Goal: Information Seeking & Learning: Check status

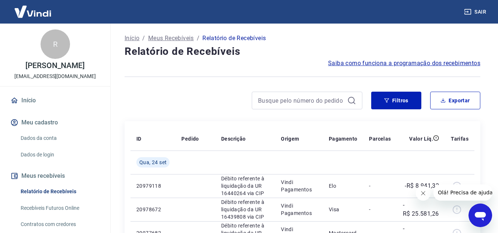
click at [421, 195] on icon "Fechar mensagem da empresa" at bounding box center [423, 194] width 4 height 4
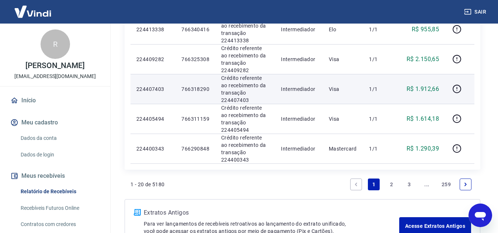
scroll to position [640, 0]
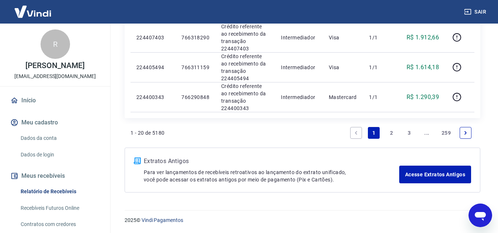
click at [389, 134] on link "2" at bounding box center [391, 133] width 12 height 12
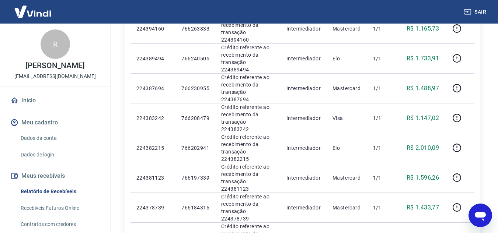
scroll to position [442, 0]
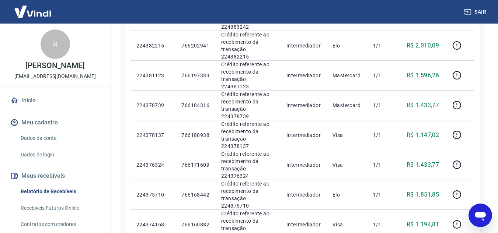
drag, startPoint x: 412, startPoint y: 225, endPoint x: 346, endPoint y: 138, distance: 108.7
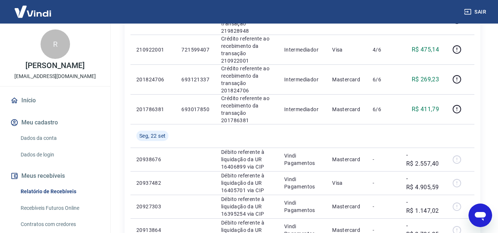
scroll to position [581, 0]
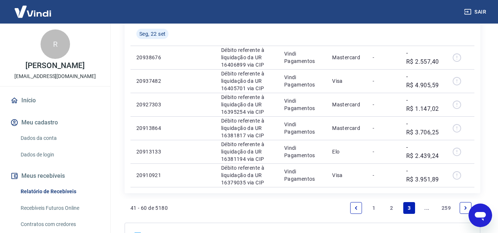
click at [424, 202] on link "..." at bounding box center [427, 208] width 12 height 12
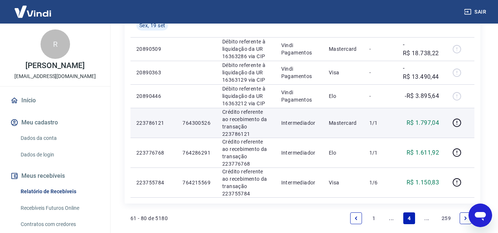
scroll to position [711, 0]
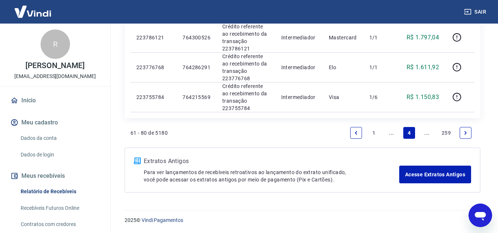
click at [389, 136] on link "..." at bounding box center [391, 133] width 12 height 12
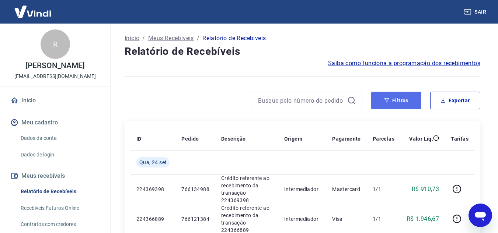
click at [388, 97] on button "Filtros" at bounding box center [396, 101] width 50 height 18
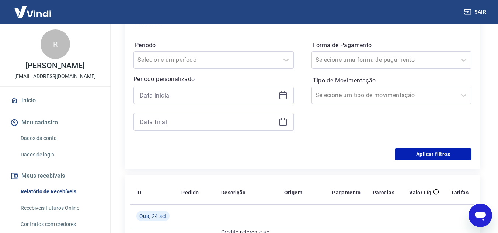
scroll to position [111, 0]
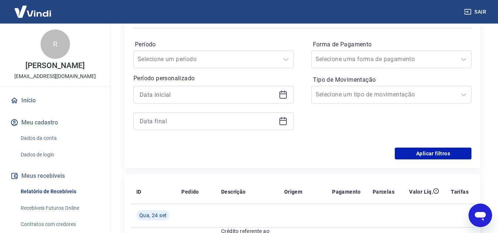
click at [282, 96] on icon at bounding box center [283, 94] width 9 height 9
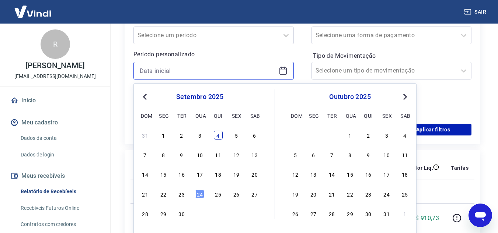
scroll to position [147, 0]
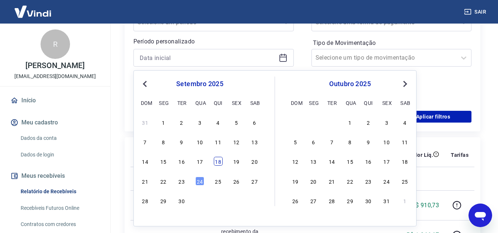
click at [218, 160] on div "18" at bounding box center [218, 161] width 9 height 9
click at [218, 160] on th "Descrição" at bounding box center [246, 155] width 63 height 24
type input "[DATE]"
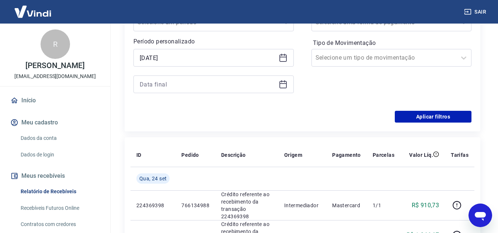
click at [286, 83] on icon at bounding box center [283, 84] width 9 height 9
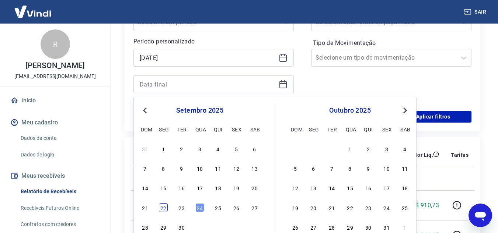
click at [162, 209] on div "22" at bounding box center [163, 207] width 9 height 9
click at [162, 209] on td "224369398" at bounding box center [152, 205] width 45 height 30
type input "[DATE]"
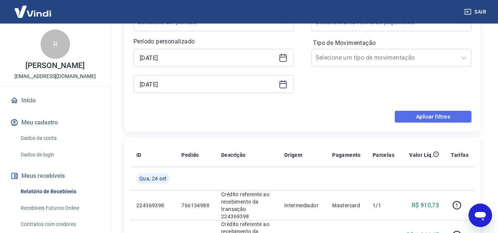
click at [413, 119] on button "Aplicar filtros" at bounding box center [433, 117] width 77 height 12
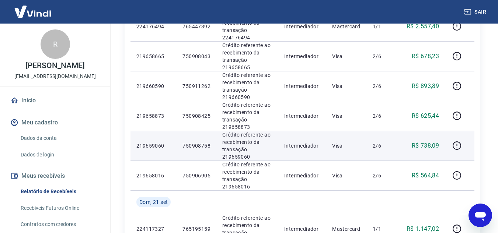
scroll to position [258, 0]
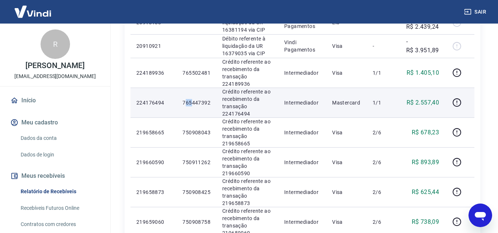
drag, startPoint x: 185, startPoint y: 104, endPoint x: 192, endPoint y: 104, distance: 7.0
click at [192, 104] on p "765447392" at bounding box center [196, 102] width 28 height 7
click at [187, 104] on p "765447392" at bounding box center [196, 102] width 28 height 7
drag, startPoint x: 181, startPoint y: 102, endPoint x: 212, endPoint y: 102, distance: 31.0
click at [212, 102] on td "765447392" at bounding box center [196, 103] width 40 height 30
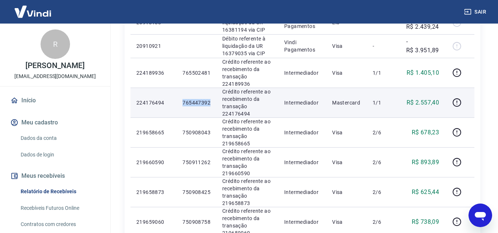
copy p "765447392"
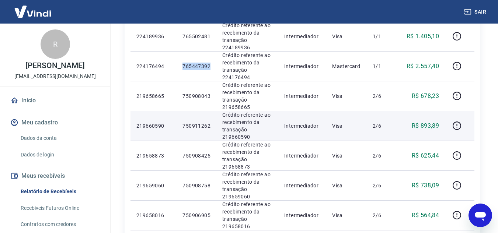
scroll to position [295, 0]
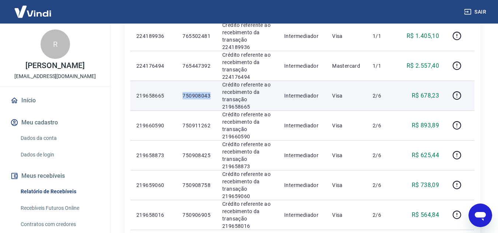
drag, startPoint x: 193, startPoint y: 98, endPoint x: 211, endPoint y: 98, distance: 18.1
click at [211, 98] on td "750908043" at bounding box center [196, 96] width 40 height 30
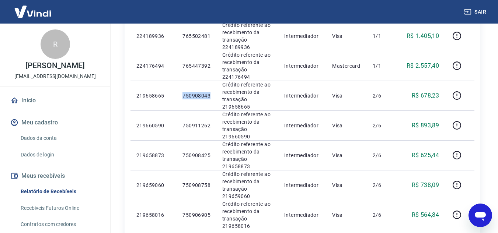
copy p "750908043"
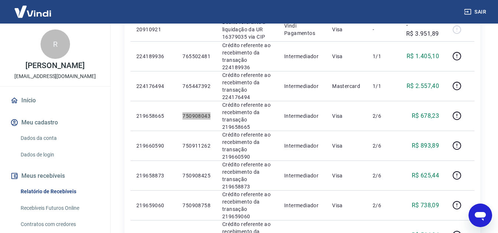
scroll to position [258, 0]
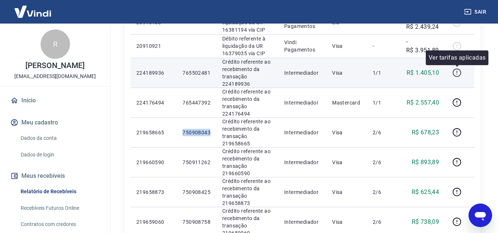
click at [460, 73] on icon "button" at bounding box center [456, 72] width 9 height 9
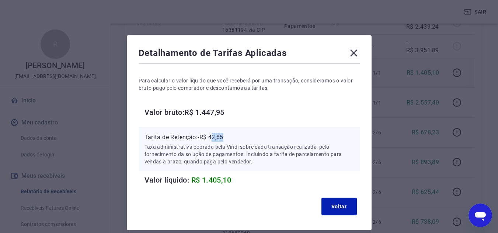
drag, startPoint x: 212, startPoint y: 137, endPoint x: 235, endPoint y: 137, distance: 23.6
click at [235, 137] on p "Tarifa de Retenção: -R$ 42,85" at bounding box center [248, 137] width 209 height 9
drag, startPoint x: 226, startPoint y: 138, endPoint x: 213, endPoint y: 136, distance: 12.8
click at [225, 138] on p "Tarifa de Retenção: -R$ 42,85" at bounding box center [248, 137] width 209 height 9
click at [212, 136] on p "Tarifa de Retenção: -R$ 42,85" at bounding box center [248, 137] width 209 height 9
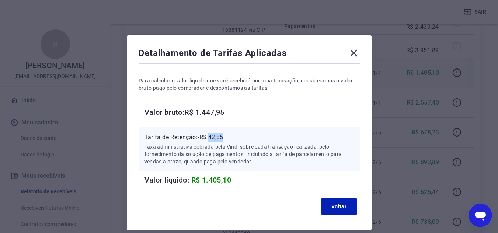
drag, startPoint x: 218, startPoint y: 136, endPoint x: 227, endPoint y: 136, distance: 9.6
click at [227, 136] on p "Tarifa de Retenção: -R$ 42,85" at bounding box center [248, 137] width 209 height 9
click at [353, 44] on div "Detalhamento de Tarifas Aplicadas Para calcular o valor líquido que você recebe…" at bounding box center [249, 132] width 245 height 195
click at [353, 55] on icon at bounding box center [354, 53] width 12 height 12
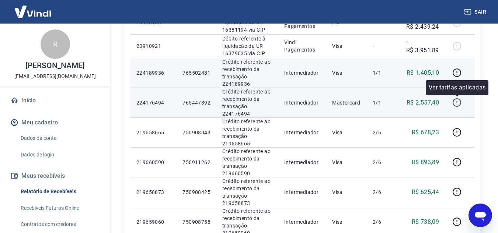
click at [460, 104] on icon "button" at bounding box center [456, 102] width 9 height 9
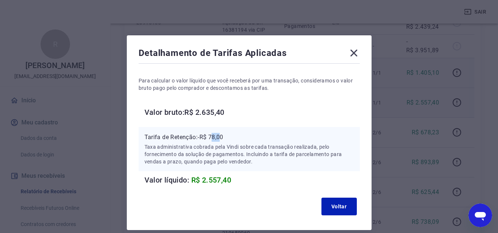
drag, startPoint x: 212, startPoint y: 136, endPoint x: 223, endPoint y: 137, distance: 10.7
click at [223, 137] on p "Tarifa de Retenção: -R$ 78,00" at bounding box center [248, 137] width 209 height 9
click at [221, 138] on p "Tarifa de Retenção: -R$ 78,00" at bounding box center [248, 137] width 209 height 9
drag, startPoint x: 210, startPoint y: 135, endPoint x: 232, endPoint y: 137, distance: 22.2
click at [232, 137] on p "Tarifa de Retenção: -R$ 78,00" at bounding box center [248, 137] width 209 height 9
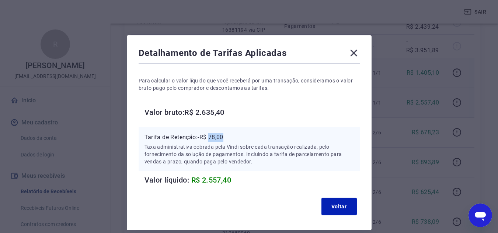
copy p "78,00"
click at [355, 49] on icon at bounding box center [354, 53] width 12 height 12
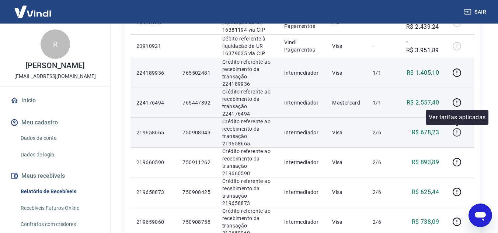
click at [455, 131] on icon "button" at bounding box center [456, 132] width 9 height 9
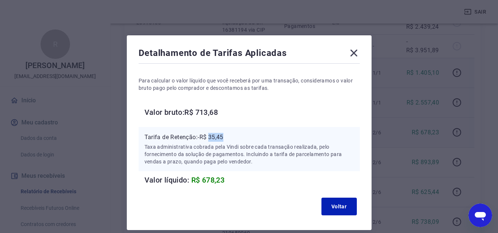
drag, startPoint x: 211, startPoint y: 137, endPoint x: 233, endPoint y: 139, distance: 21.1
click at [233, 139] on p "Tarifa de Retenção: -R$ 35,45" at bounding box center [248, 137] width 209 height 9
copy p "35,45"
click at [353, 52] on icon at bounding box center [354, 53] width 12 height 12
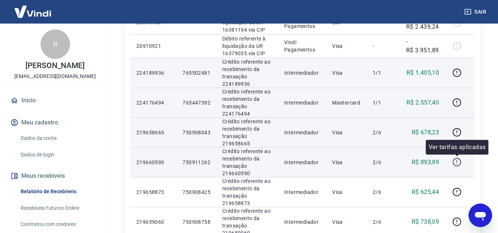
click at [456, 162] on icon "button" at bounding box center [456, 162] width 9 height 9
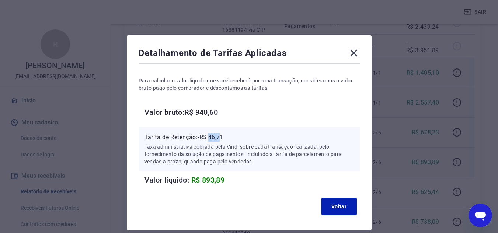
drag, startPoint x: 211, startPoint y: 136, endPoint x: 223, endPoint y: 136, distance: 11.8
click at [223, 136] on p "Tarifa de Retenção: -R$ 46,71" at bounding box center [248, 137] width 209 height 9
click at [215, 138] on p "Tarifa de Retenção: -R$ 46,71" at bounding box center [248, 137] width 209 height 9
drag, startPoint x: 209, startPoint y: 138, endPoint x: 241, endPoint y: 143, distance: 32.4
click at [241, 143] on div "Tarifa de Retenção: -R$ 46,71 Taxa administrativa cobrada pela Vindi sobre cada…" at bounding box center [248, 149] width 209 height 32
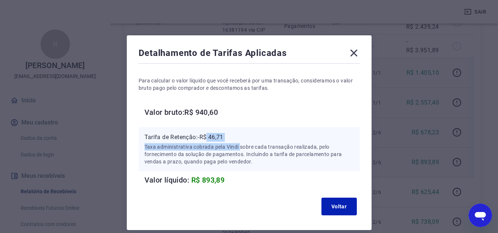
click at [221, 139] on p "Tarifa de Retenção: -R$ 46,71" at bounding box center [248, 137] width 209 height 9
drag, startPoint x: 210, startPoint y: 136, endPoint x: 229, endPoint y: 136, distance: 18.4
click at [229, 136] on p "Tarifa de Retenção: -R$ 46,71" at bounding box center [248, 137] width 209 height 9
copy p "46,71"
click at [354, 50] on icon at bounding box center [354, 53] width 12 height 12
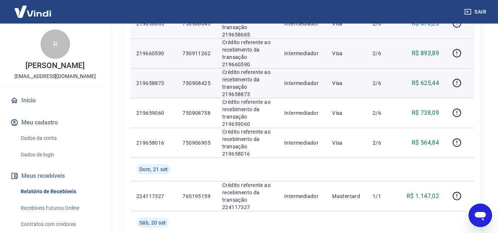
scroll to position [368, 0]
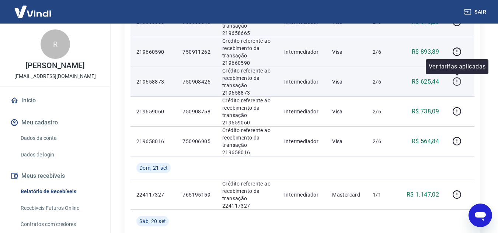
click at [456, 84] on icon "button" at bounding box center [456, 81] width 9 height 9
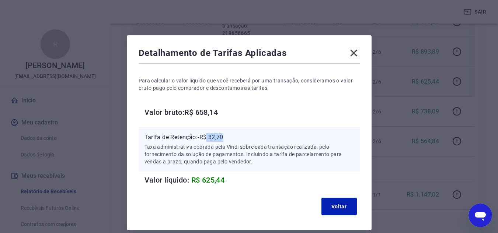
drag, startPoint x: 209, startPoint y: 138, endPoint x: 224, endPoint y: 138, distance: 14.7
click at [224, 138] on p "Tarifa de Retenção: -R$ 32,70" at bounding box center [248, 137] width 209 height 9
copy p "32,70"
click at [218, 139] on p "Tarifa de Retenção: -R$ 32,70" at bounding box center [248, 137] width 209 height 9
drag, startPoint x: 211, startPoint y: 138, endPoint x: 225, endPoint y: 138, distance: 13.6
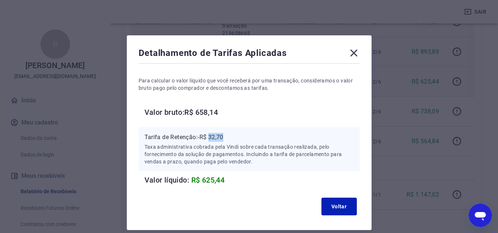
click at [225, 138] on p "Tarifa de Retenção: -R$ 32,70" at bounding box center [248, 137] width 209 height 9
copy p "32,70"
click at [354, 56] on icon at bounding box center [354, 53] width 12 height 12
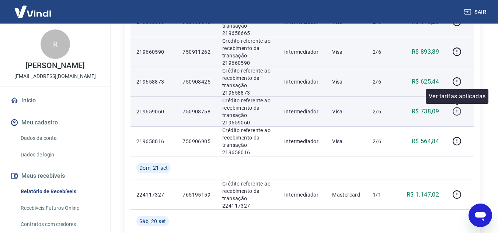
click at [458, 112] on icon "button" at bounding box center [456, 111] width 9 height 9
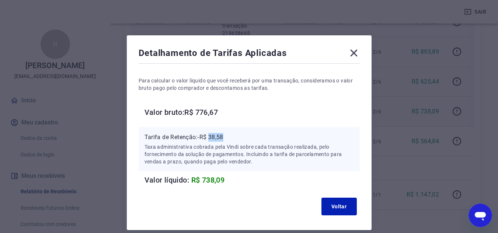
drag, startPoint x: 211, startPoint y: 135, endPoint x: 231, endPoint y: 134, distance: 20.3
click at [231, 134] on p "Tarifa de Retenção: -R$ 38,58" at bounding box center [248, 137] width 209 height 9
copy p "38,58"
click at [352, 55] on icon at bounding box center [353, 53] width 7 height 7
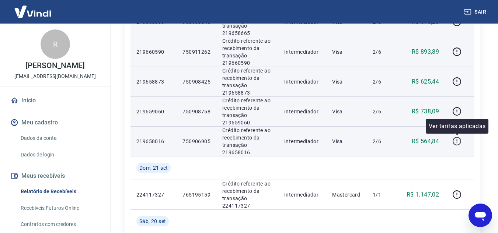
click at [459, 145] on icon "button" at bounding box center [456, 141] width 8 height 8
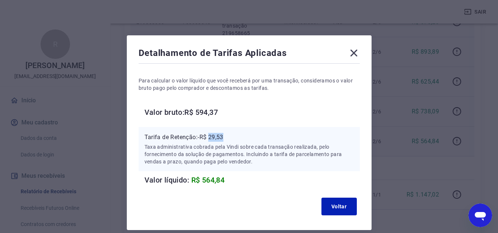
drag, startPoint x: 210, startPoint y: 138, endPoint x: 224, endPoint y: 136, distance: 14.4
click at [224, 136] on p "Tarifa de Retenção: -R$ 29,53" at bounding box center [248, 137] width 209 height 9
copy p "29,53"
click at [357, 55] on icon at bounding box center [354, 53] width 12 height 12
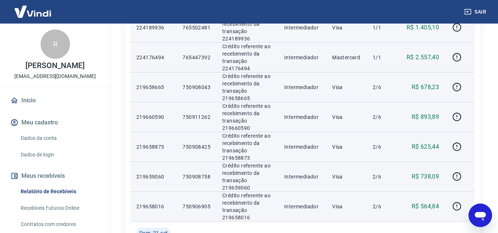
scroll to position [295, 0]
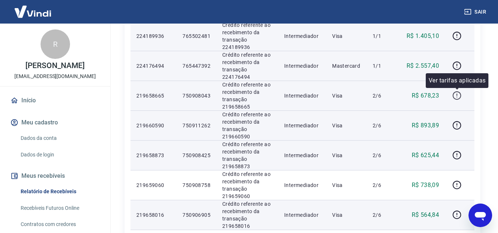
click at [457, 98] on icon "button" at bounding box center [456, 95] width 9 height 9
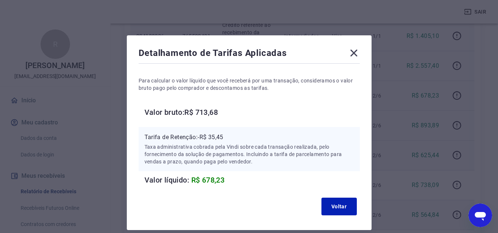
click at [357, 55] on icon at bounding box center [354, 53] width 12 height 12
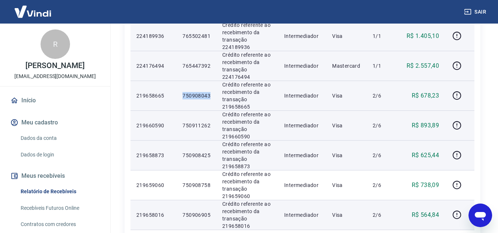
drag, startPoint x: 183, startPoint y: 94, endPoint x: 214, endPoint y: 95, distance: 31.3
click at [214, 95] on td "750908043" at bounding box center [196, 96] width 40 height 30
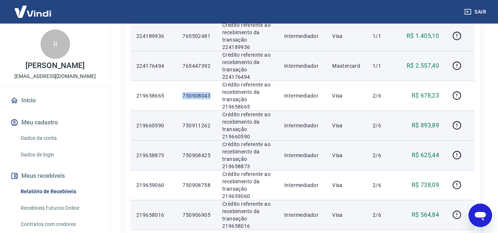
copy p "750908043"
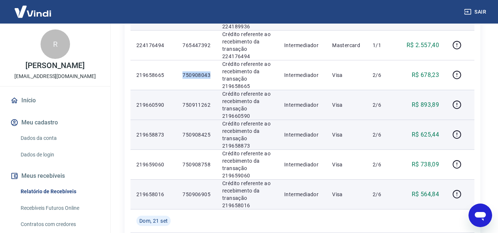
scroll to position [332, 0]
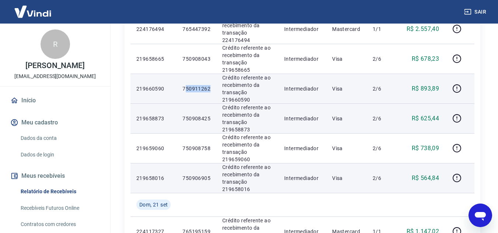
drag, startPoint x: 185, startPoint y: 88, endPoint x: 203, endPoint y: 89, distance: 17.4
click at [209, 88] on p "750911262" at bounding box center [196, 88] width 28 height 7
drag, startPoint x: 203, startPoint y: 89, endPoint x: 190, endPoint y: 89, distance: 12.5
click at [202, 89] on p "750911262" at bounding box center [196, 88] width 28 height 7
click at [188, 89] on p "750911262" at bounding box center [196, 88] width 28 height 7
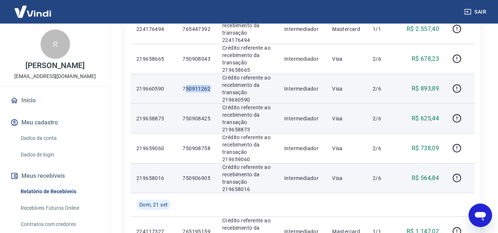
drag, startPoint x: 186, startPoint y: 90, endPoint x: 211, endPoint y: 86, distance: 25.0
click at [211, 86] on td "750911262" at bounding box center [196, 89] width 40 height 30
drag, startPoint x: 196, startPoint y: 88, endPoint x: 186, endPoint y: 89, distance: 10.0
click at [195, 88] on p "750911262" at bounding box center [196, 88] width 28 height 7
click at [182, 88] on td "750911262" at bounding box center [196, 89] width 40 height 30
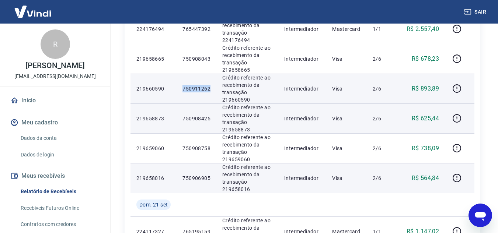
drag, startPoint x: 183, startPoint y: 88, endPoint x: 202, endPoint y: 88, distance: 18.8
click at [202, 88] on p "750911262" at bounding box center [196, 88] width 28 height 7
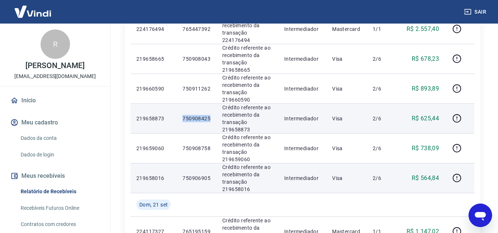
drag, startPoint x: 184, startPoint y: 118, endPoint x: 211, endPoint y: 117, distance: 27.7
click at [211, 117] on td "750908425" at bounding box center [196, 119] width 40 height 30
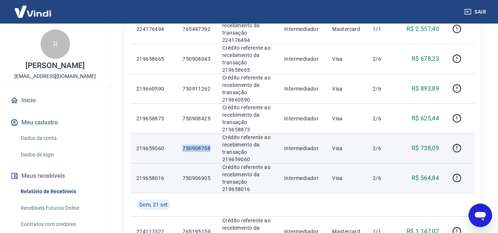
drag, startPoint x: 184, startPoint y: 148, endPoint x: 210, endPoint y: 148, distance: 26.2
click at [210, 148] on p "750908758" at bounding box center [196, 148] width 28 height 7
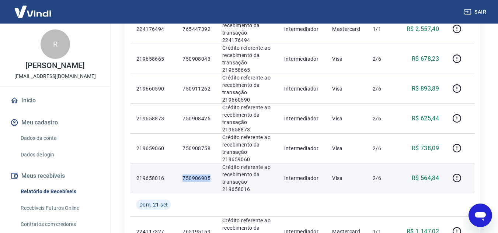
drag, startPoint x: 182, startPoint y: 178, endPoint x: 210, endPoint y: 178, distance: 28.7
click at [210, 178] on td "750906905" at bounding box center [196, 178] width 40 height 30
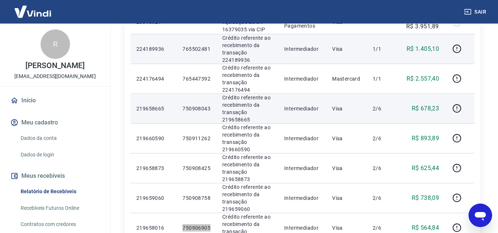
scroll to position [295, 0]
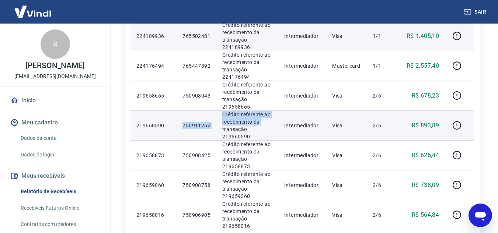
drag, startPoint x: 184, startPoint y: 124, endPoint x: 217, endPoint y: 126, distance: 32.9
click at [217, 126] on tr "219660590 750911262 Crédito referente ao recebimento da transação 219660590 Int…" at bounding box center [302, 126] width 344 height 30
drag, startPoint x: 196, startPoint y: 126, endPoint x: 188, endPoint y: 127, distance: 8.1
click at [195, 126] on p "750911262" at bounding box center [196, 125] width 28 height 7
click at [182, 125] on td "750911262" at bounding box center [196, 126] width 40 height 30
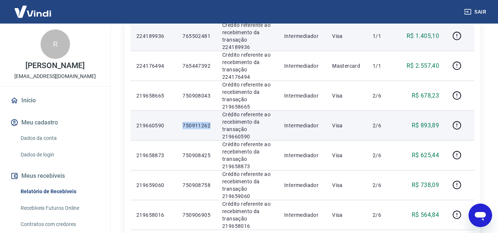
drag, startPoint x: 183, startPoint y: 125, endPoint x: 211, endPoint y: 125, distance: 28.0
click at [211, 125] on td "750911262" at bounding box center [196, 126] width 40 height 30
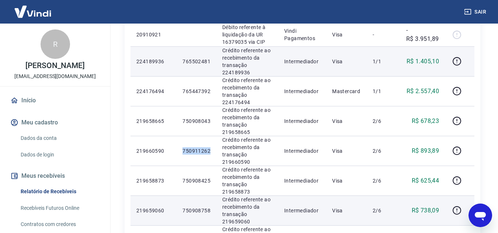
scroll to position [258, 0]
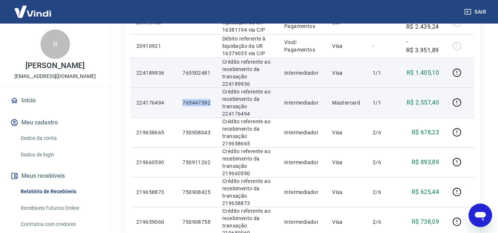
drag, startPoint x: 190, startPoint y: 103, endPoint x: 213, endPoint y: 103, distance: 22.8
click at [213, 103] on td "765447392" at bounding box center [196, 103] width 40 height 30
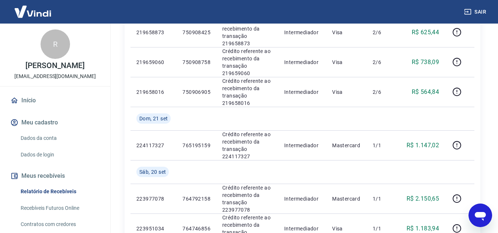
scroll to position [442, 0]
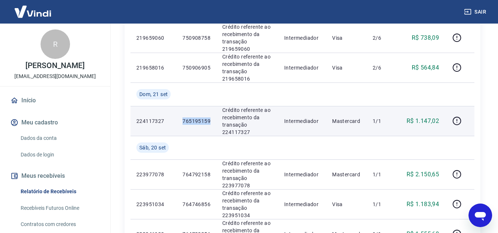
drag, startPoint x: 184, startPoint y: 122, endPoint x: 211, endPoint y: 122, distance: 27.3
click at [211, 122] on td "765195159" at bounding box center [196, 121] width 40 height 30
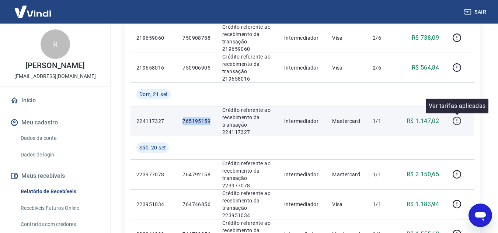
click at [456, 123] on icon "button" at bounding box center [456, 120] width 9 height 9
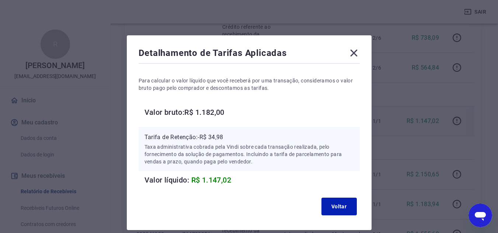
click at [354, 56] on icon at bounding box center [354, 53] width 12 height 12
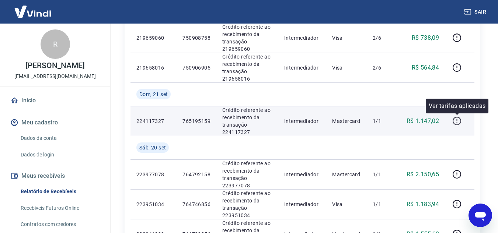
click at [455, 121] on icon "button" at bounding box center [456, 120] width 9 height 9
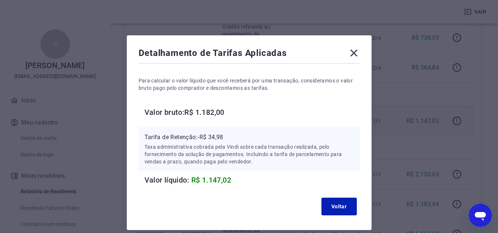
click at [352, 54] on icon at bounding box center [354, 53] width 12 height 12
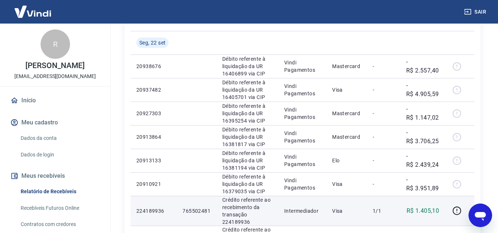
scroll to position [0, 0]
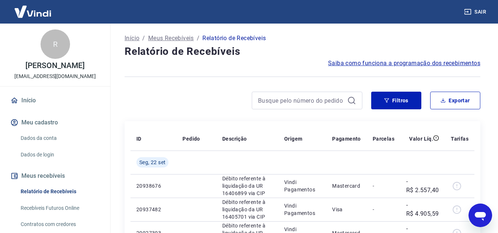
click at [402, 110] on div "Filtros Exportar" at bounding box center [303, 104] width 356 height 24
click at [400, 103] on button "Filtros" at bounding box center [396, 101] width 50 height 18
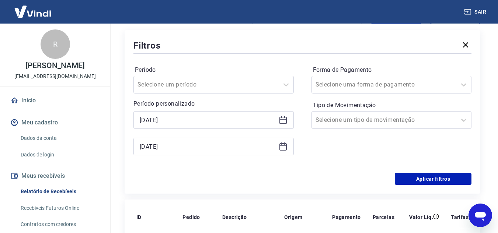
scroll to position [111, 0]
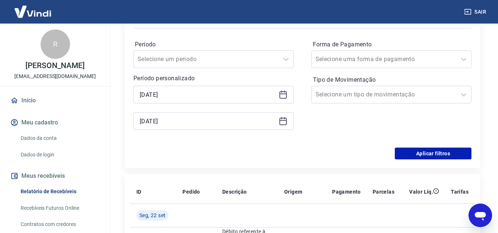
click at [288, 122] on div "[DATE]" at bounding box center [213, 121] width 160 height 18
click at [284, 122] on icon at bounding box center [283, 121] width 9 height 9
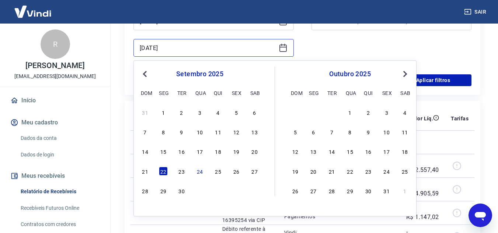
scroll to position [184, 0]
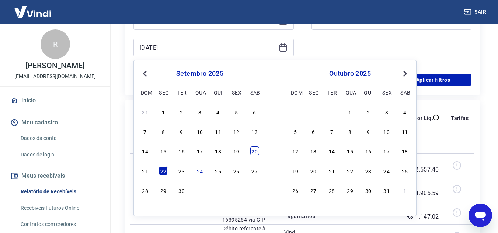
click at [255, 154] on div "20" at bounding box center [254, 151] width 9 height 9
click at [255, 154] on td "Débito referente à liquidação da UR 16406899 via CIP" at bounding box center [247, 166] width 62 height 24
type input "[DATE]"
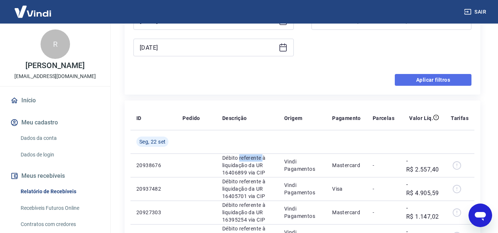
click at [447, 76] on button "Aplicar filtros" at bounding box center [433, 80] width 77 height 12
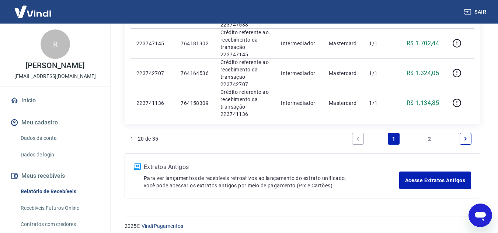
scroll to position [664, 0]
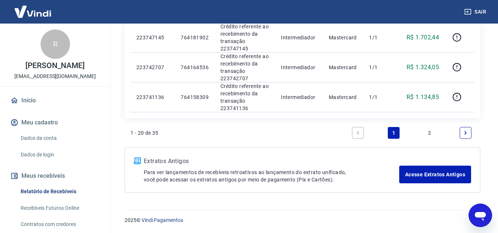
click at [432, 131] on link "2" at bounding box center [430, 133] width 12 height 12
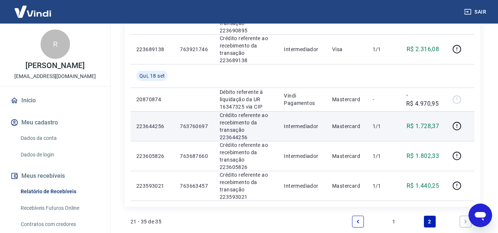
scroll to position [440, 0]
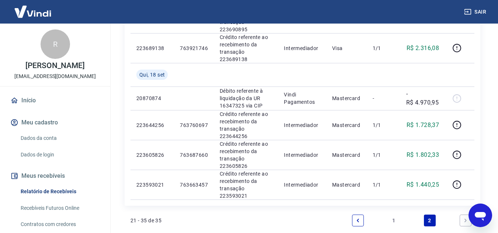
click at [401, 212] on li "1" at bounding box center [394, 221] width 18 height 18
click at [398, 215] on link "1" at bounding box center [394, 221] width 12 height 12
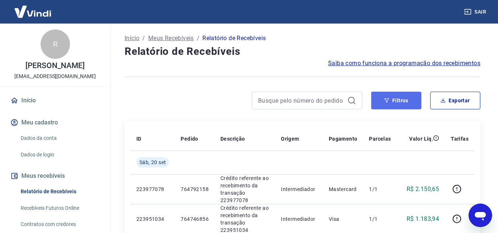
click at [385, 104] on button "Filtros" at bounding box center [396, 101] width 50 height 18
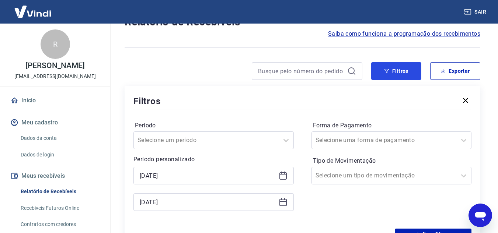
scroll to position [74, 0]
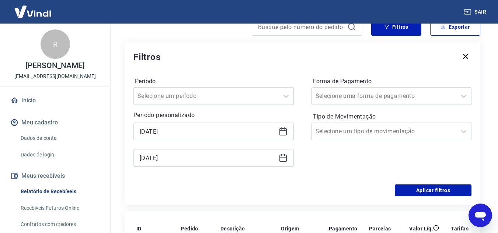
click at [283, 155] on icon at bounding box center [282, 158] width 7 height 7
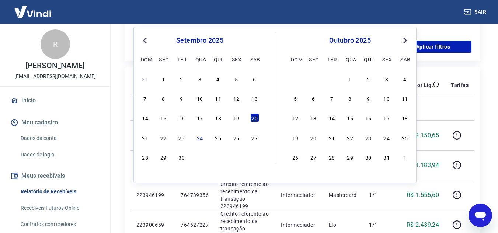
scroll to position [221, 0]
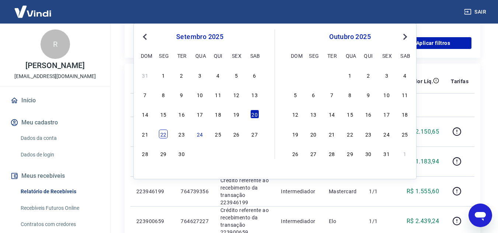
click at [166, 134] on div "22" at bounding box center [163, 134] width 9 height 9
click at [166, 134] on p "223977078" at bounding box center [152, 131] width 32 height 7
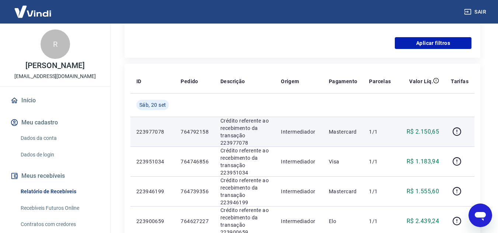
type input "[DATE]"
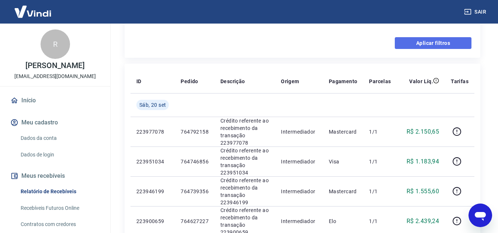
click at [427, 42] on button "Aplicar filtros" at bounding box center [433, 43] width 77 height 12
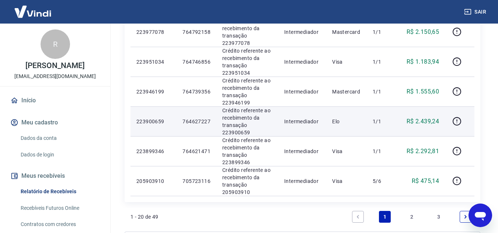
scroll to position [626, 0]
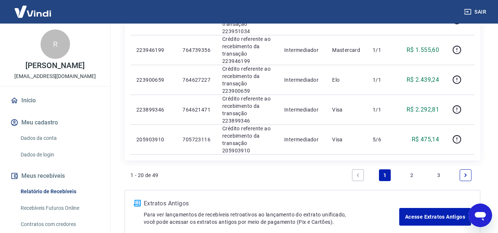
click at [411, 172] on link "2" at bounding box center [412, 175] width 12 height 12
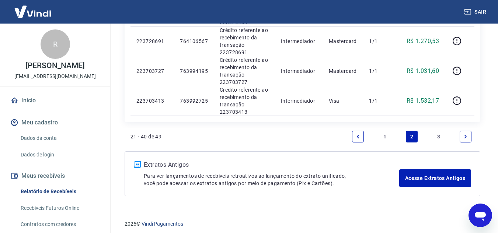
scroll to position [640, 0]
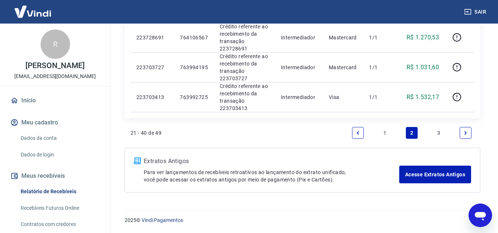
click at [386, 133] on link "1" at bounding box center [385, 133] width 12 height 12
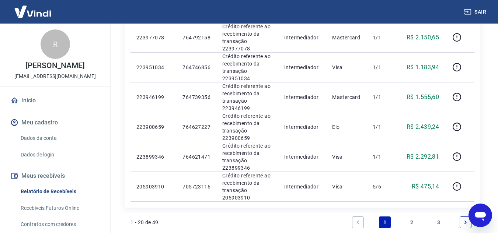
scroll to position [626, 0]
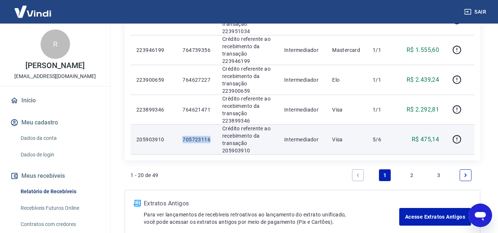
drag, startPoint x: 183, startPoint y: 139, endPoint x: 211, endPoint y: 139, distance: 28.4
click at [211, 139] on td "705723116" at bounding box center [196, 140] width 40 height 30
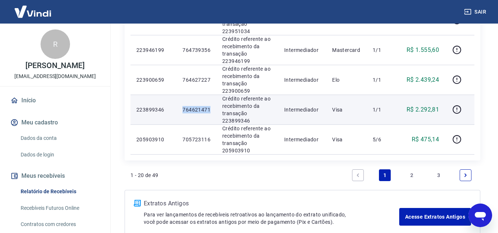
drag, startPoint x: 183, startPoint y: 109, endPoint x: 211, endPoint y: 109, distance: 27.6
click at [211, 109] on td "764621471" at bounding box center [196, 110] width 40 height 30
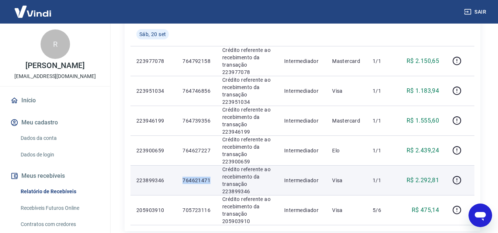
scroll to position [553, 0]
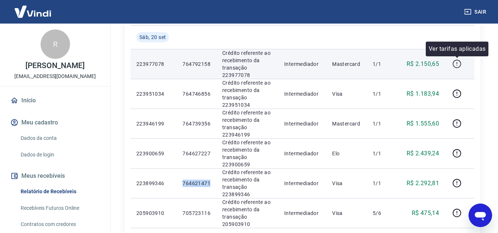
click at [459, 63] on icon "button" at bounding box center [456, 63] width 9 height 9
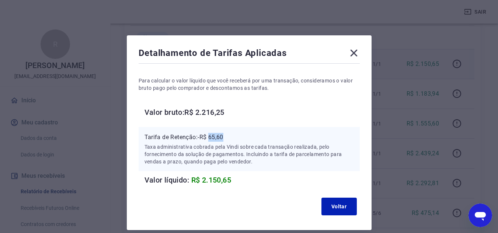
drag, startPoint x: 210, startPoint y: 137, endPoint x: 242, endPoint y: 139, distance: 32.1
click at [242, 139] on p "Tarifa de Retenção: -R$ 65,60" at bounding box center [248, 137] width 209 height 9
click at [353, 56] on icon at bounding box center [354, 53] width 12 height 12
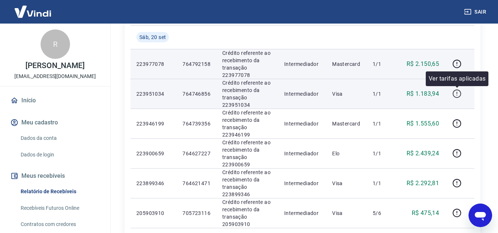
click at [458, 93] on icon "button" at bounding box center [456, 93] width 9 height 9
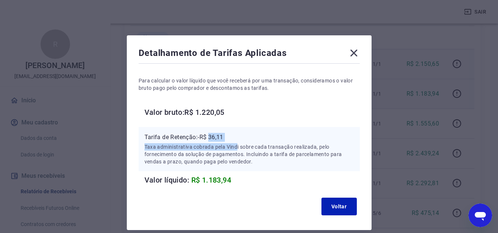
drag, startPoint x: 218, startPoint y: 139, endPoint x: 237, endPoint y: 142, distance: 18.4
click at [237, 142] on div "Tarifa de Retenção: -R$ 36,11 Taxa administrativa cobrada pela Vindi sobre cada…" at bounding box center [248, 149] width 209 height 32
click at [224, 138] on p "Tarifa de Retenção: -R$ 36,11" at bounding box center [248, 137] width 209 height 9
click at [213, 134] on p "Tarifa de Retenção: -R$ 36,11" at bounding box center [248, 137] width 209 height 9
drag, startPoint x: 211, startPoint y: 136, endPoint x: 230, endPoint y: 136, distance: 18.4
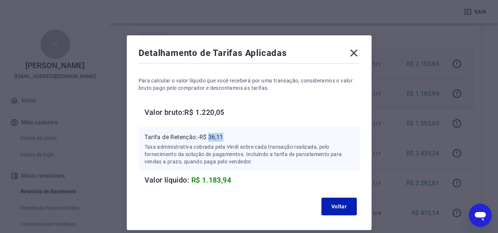
click at [230, 136] on p "Tarifa de Retenção: -R$ 36,11" at bounding box center [248, 137] width 209 height 9
click at [351, 51] on icon at bounding box center [353, 53] width 7 height 7
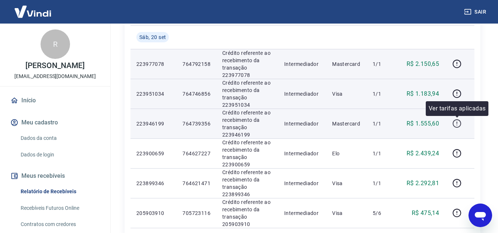
click at [458, 125] on icon "button" at bounding box center [456, 123] width 9 height 9
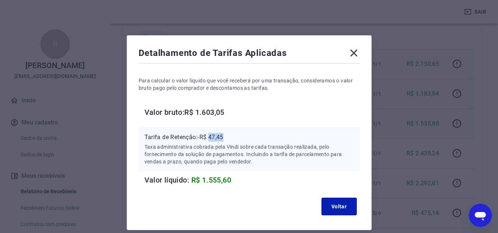
drag, startPoint x: 210, startPoint y: 138, endPoint x: 224, endPoint y: 138, distance: 13.6
click at [224, 138] on p "Tarifa de Retenção: -R$ 47,45" at bounding box center [248, 137] width 209 height 9
click at [351, 46] on div "Detalhamento de Tarifas Aplicadas Para calcular o valor líquido que você recebe…" at bounding box center [249, 132] width 245 height 195
click at [356, 54] on icon at bounding box center [354, 53] width 12 height 12
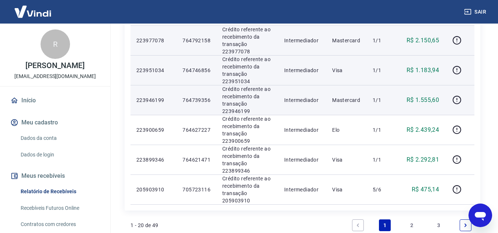
scroll to position [590, 0]
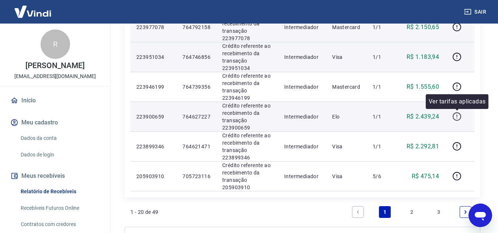
click at [454, 118] on icon "button" at bounding box center [456, 116] width 9 height 9
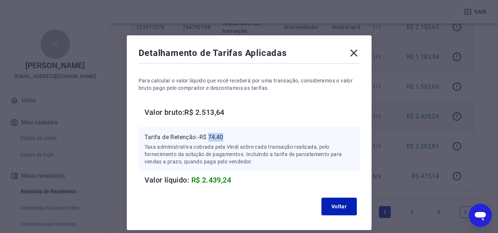
drag, startPoint x: 210, startPoint y: 136, endPoint x: 228, endPoint y: 136, distance: 18.4
click at [228, 136] on p "Tarifa de Retenção: -R$ 74,40" at bounding box center [248, 137] width 209 height 9
click at [353, 52] on icon at bounding box center [353, 53] width 7 height 7
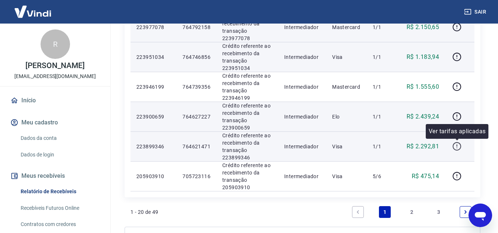
click at [455, 149] on icon "button" at bounding box center [456, 146] width 9 height 9
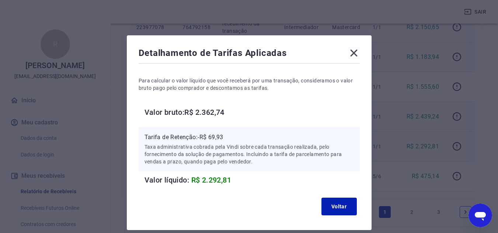
click at [213, 137] on p "Tarifa de Retenção: -R$ 69,93" at bounding box center [248, 137] width 209 height 9
drag, startPoint x: 211, startPoint y: 137, endPoint x: 230, endPoint y: 139, distance: 18.9
click at [230, 139] on p "Tarifa de Retenção: -R$ 69,93" at bounding box center [248, 137] width 209 height 9
drag, startPoint x: 353, startPoint y: 52, endPoint x: 441, endPoint y: 138, distance: 123.3
click at [353, 53] on icon at bounding box center [353, 53] width 7 height 7
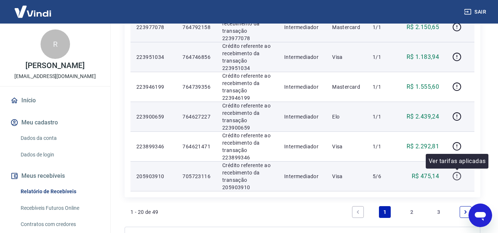
click at [454, 177] on icon "button" at bounding box center [456, 176] width 9 height 9
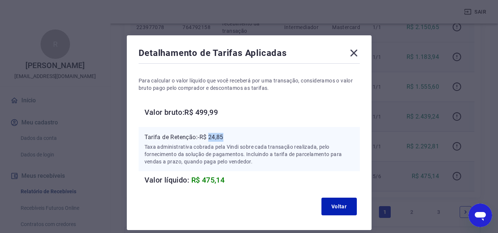
drag, startPoint x: 210, startPoint y: 136, endPoint x: 227, endPoint y: 136, distance: 16.6
click at [227, 136] on p "Tarifa de Retenção: -R$ 24,85" at bounding box center [248, 137] width 209 height 9
click at [353, 52] on icon at bounding box center [353, 53] width 7 height 7
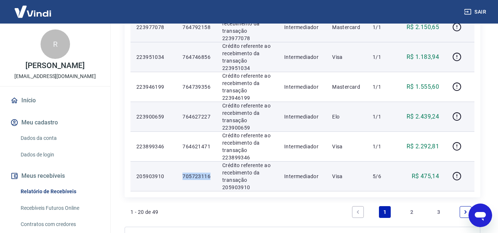
drag, startPoint x: 184, startPoint y: 175, endPoint x: 211, endPoint y: 175, distance: 27.3
click at [211, 175] on td "705723116" at bounding box center [196, 176] width 40 height 30
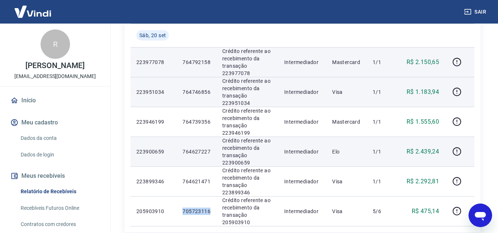
scroll to position [626, 0]
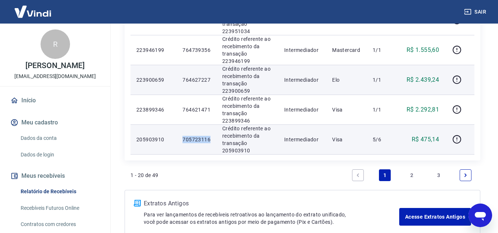
click at [193, 141] on p "705723116" at bounding box center [196, 139] width 28 height 7
drag, startPoint x: 182, startPoint y: 139, endPoint x: 212, endPoint y: 140, distance: 29.5
click at [212, 140] on td "705723116" at bounding box center [196, 140] width 40 height 30
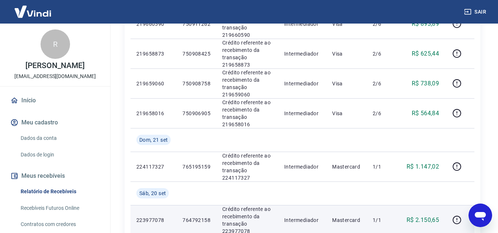
scroll to position [368, 0]
